Goal: Find specific page/section: Find specific page/section

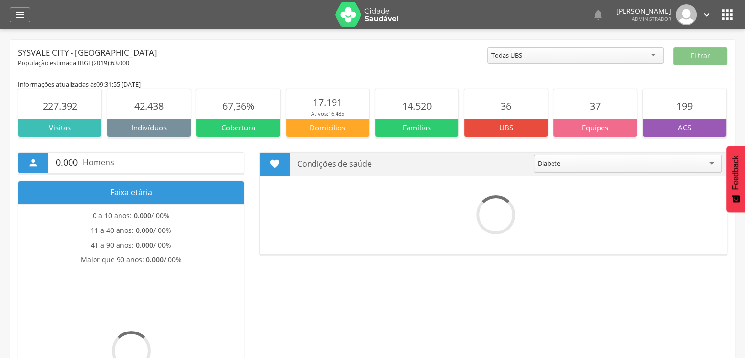
click at [377, 13] on img at bounding box center [367, 14] width 64 height 24
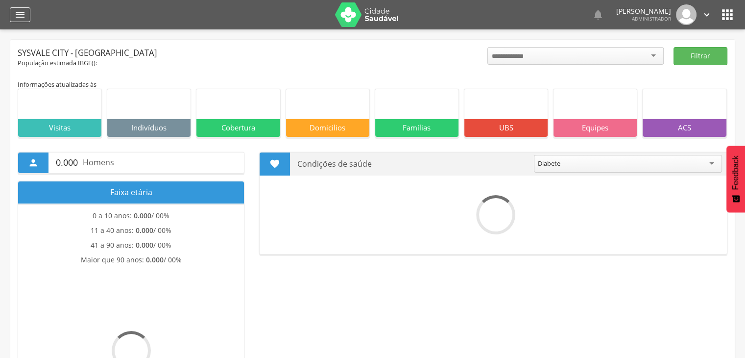
click at [29, 14] on div "" at bounding box center [20, 14] width 21 height 15
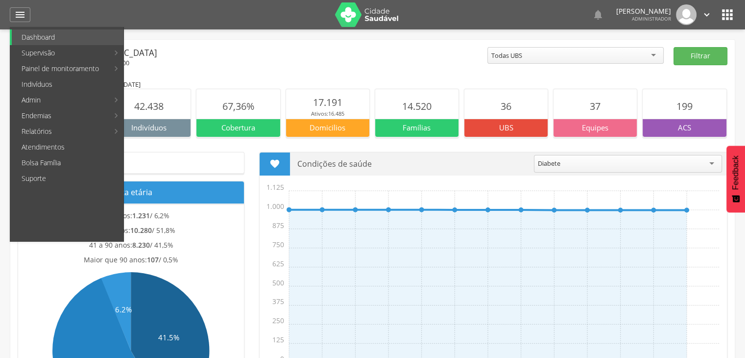
click at [283, 33] on link "Resumo do trabalho de campo" at bounding box center [303, 37] width 132 height 16
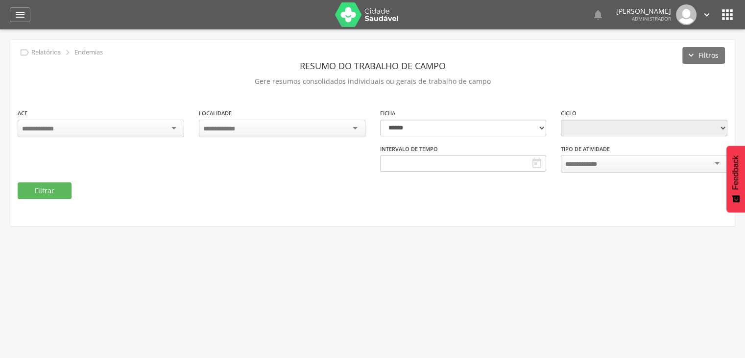
type input "**********"
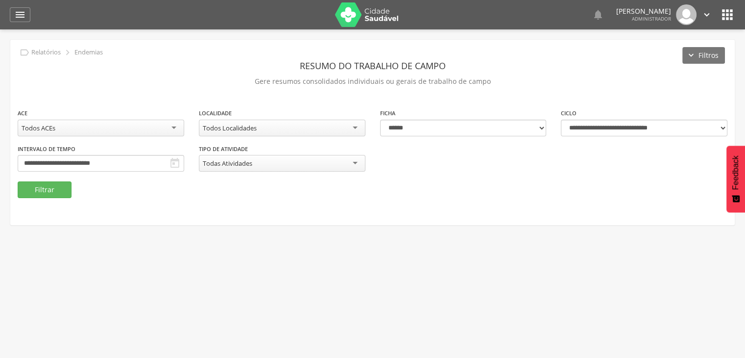
click at [361, 20] on img at bounding box center [367, 14] width 64 height 24
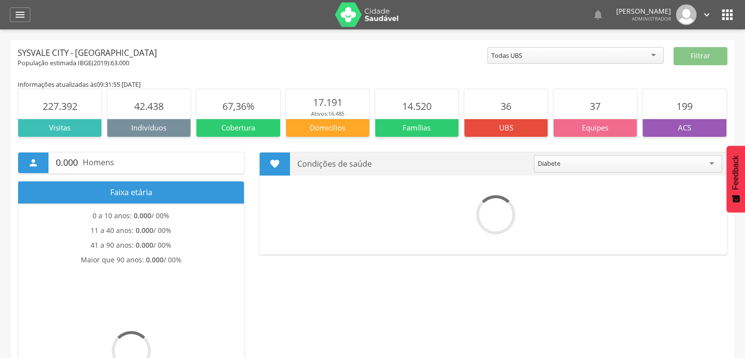
drag, startPoint x: 299, startPoint y: 163, endPoint x: 373, endPoint y: 161, distance: 74.0
click at [373, 161] on p "Condições de saúde" at bounding box center [411, 163] width 229 height 23
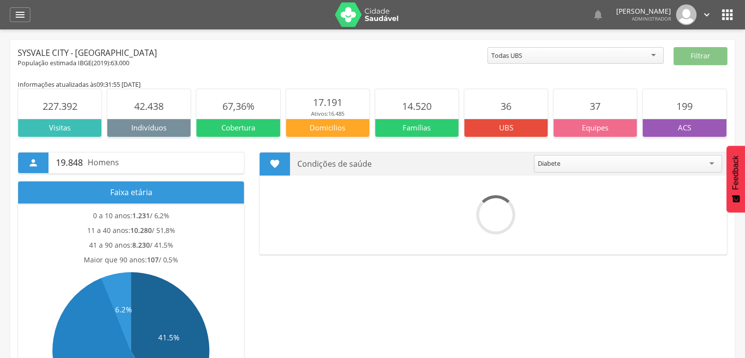
click at [274, 158] on icon "" at bounding box center [274, 163] width 11 height 11
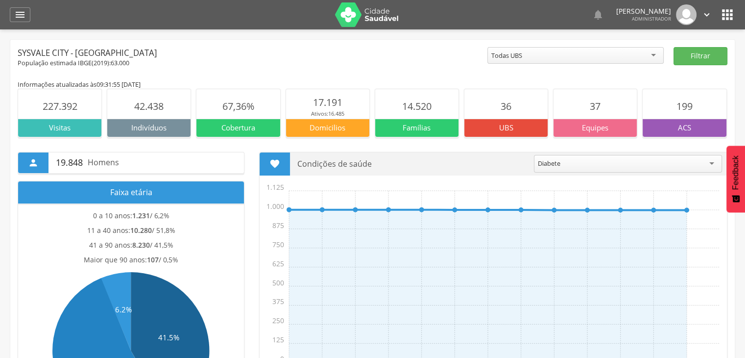
click at [549, 161] on div "Diabete" at bounding box center [549, 163] width 23 height 9
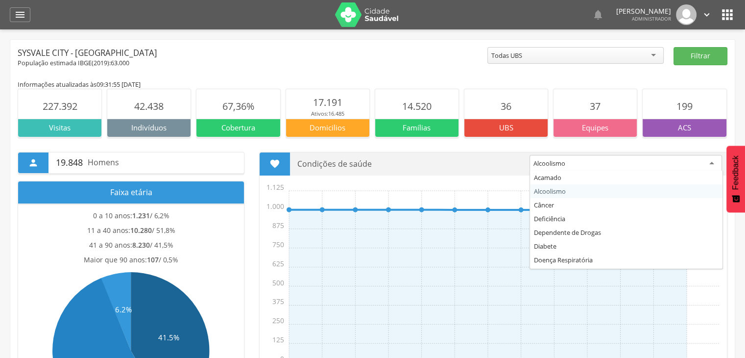
click at [556, 163] on div "Alcoolismo" at bounding box center [549, 163] width 32 height 9
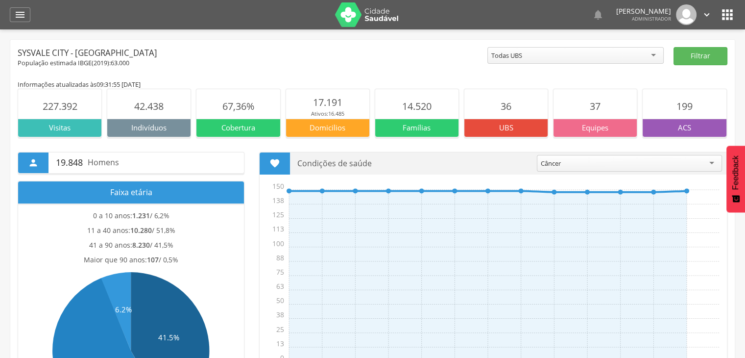
click at [384, 14] on img at bounding box center [367, 14] width 64 height 24
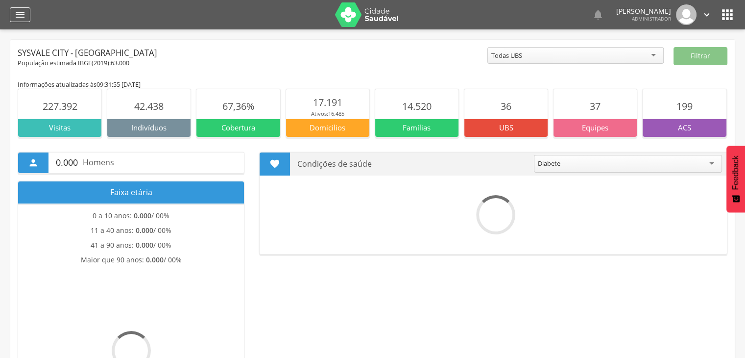
click at [29, 17] on div "" at bounding box center [20, 14] width 21 height 15
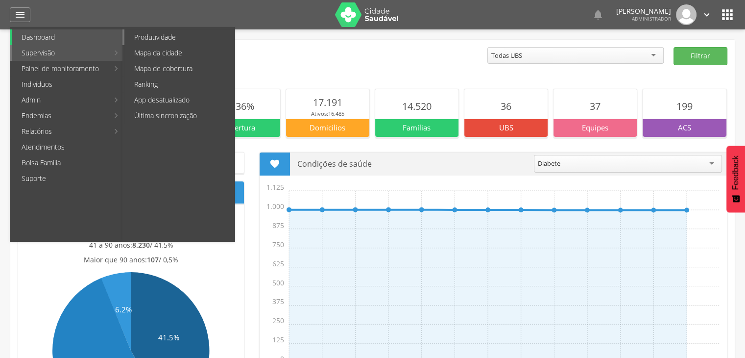
click at [160, 36] on link "Produtividade" at bounding box center [179, 37] width 110 height 16
type input "**********"
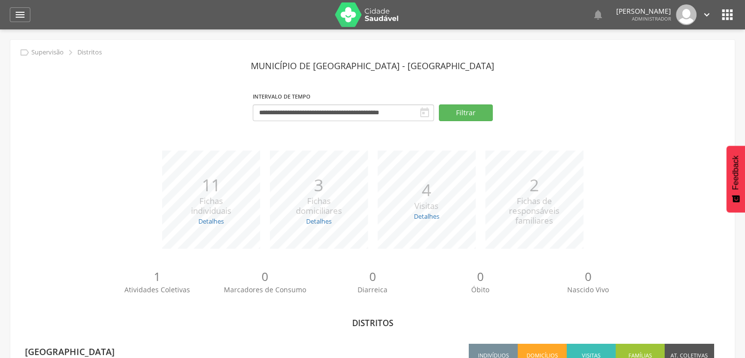
click at [357, 2] on img at bounding box center [367, 14] width 64 height 24
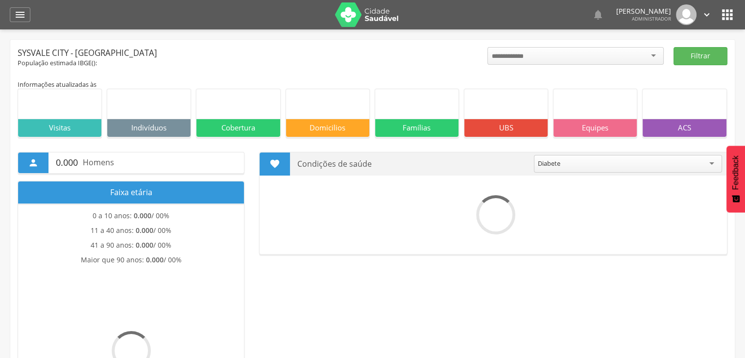
click at [733, 15] on icon "" at bounding box center [728, 15] width 16 height 16
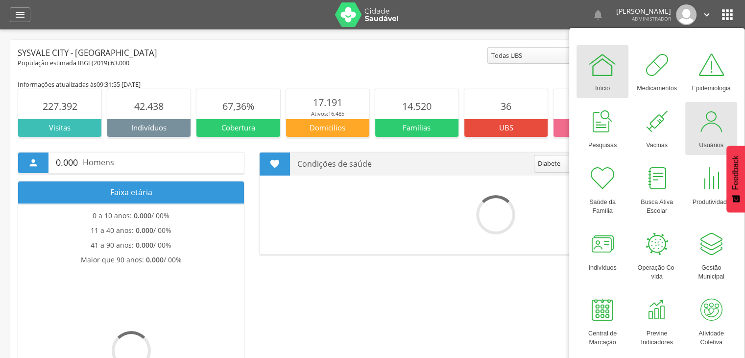
click at [693, 126] on link "Usuários" at bounding box center [711, 128] width 52 height 53
